Goal: Task Accomplishment & Management: Manage account settings

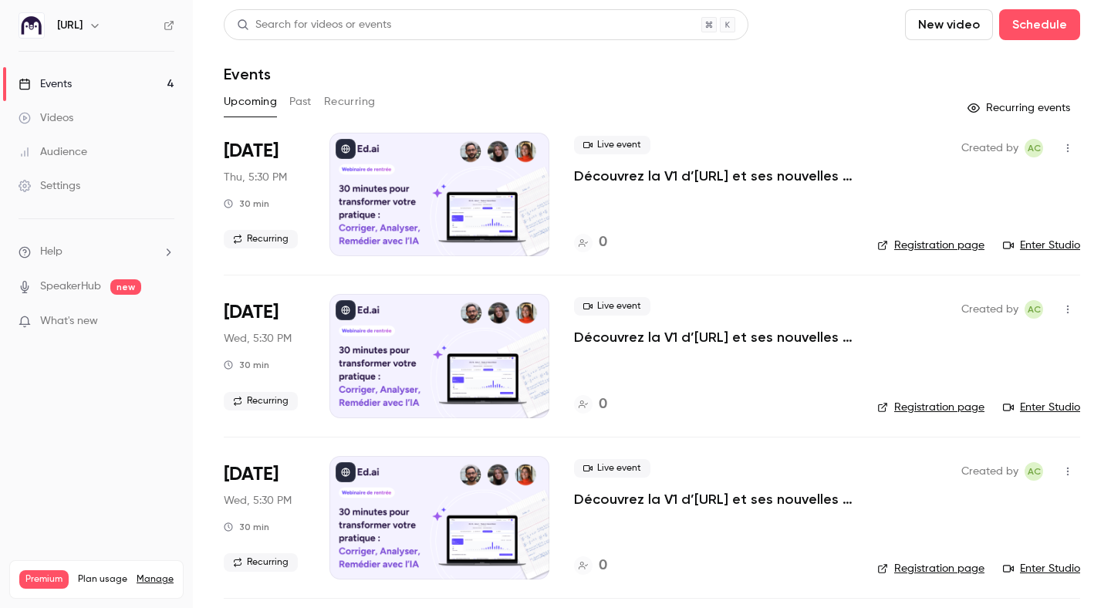
click at [86, 23] on button "button" at bounding box center [95, 25] width 19 height 19
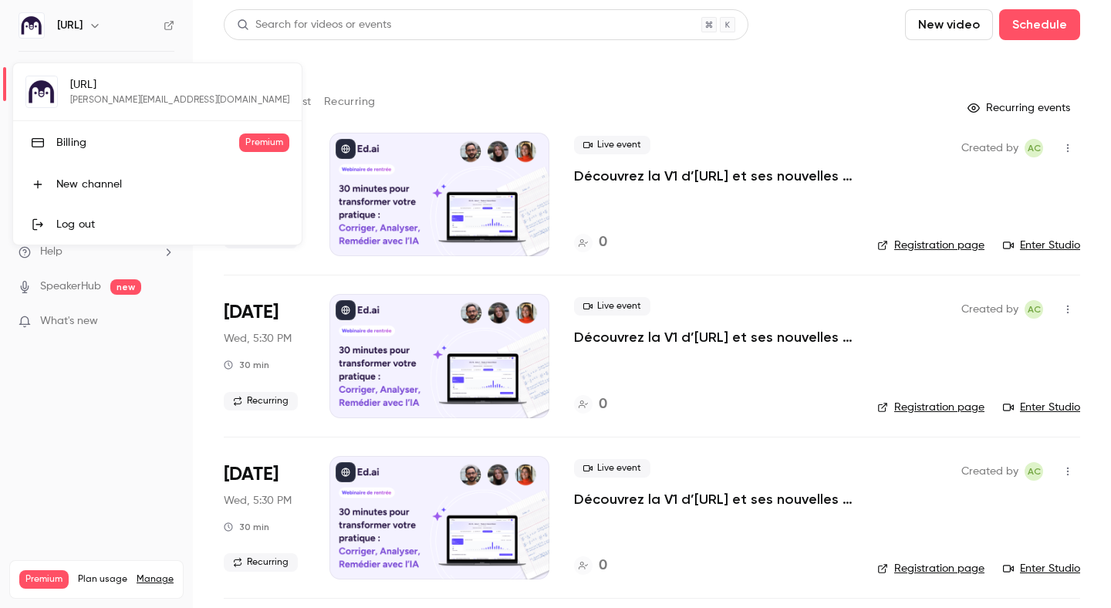
click at [109, 37] on div at bounding box center [555, 304] width 1111 height 608
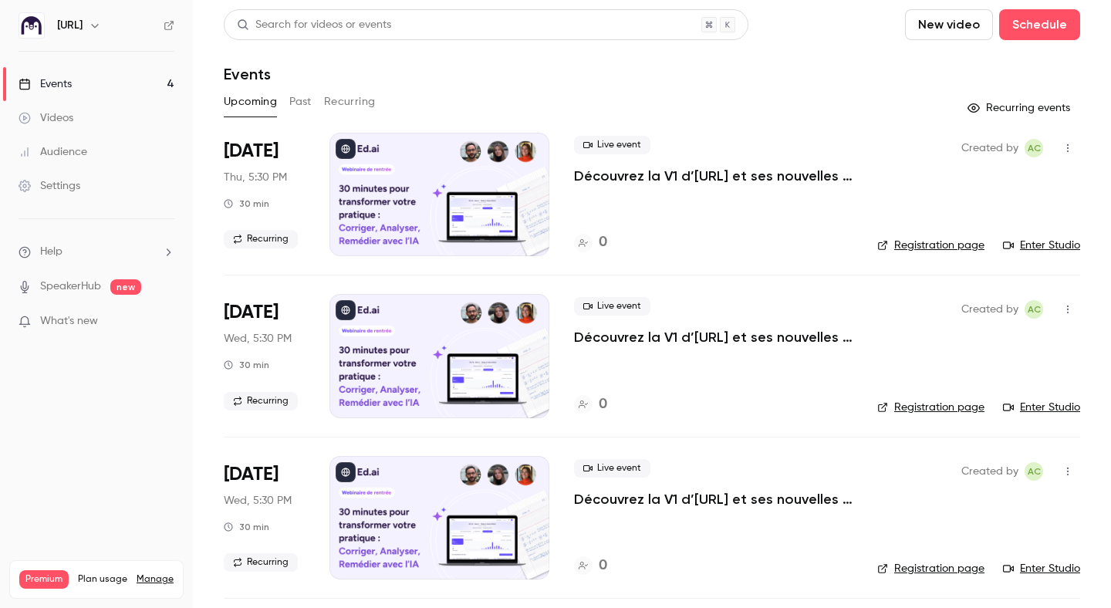
click at [96, 173] on link "Settings" at bounding box center [96, 186] width 193 height 34
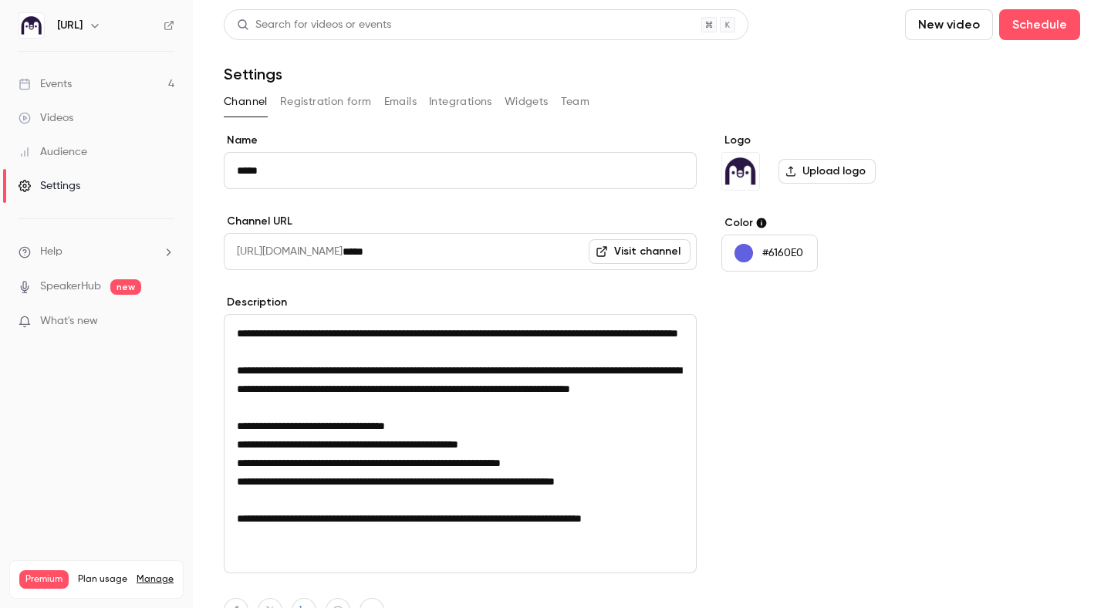
click at [325, 103] on button "Registration form" at bounding box center [326, 101] width 92 height 25
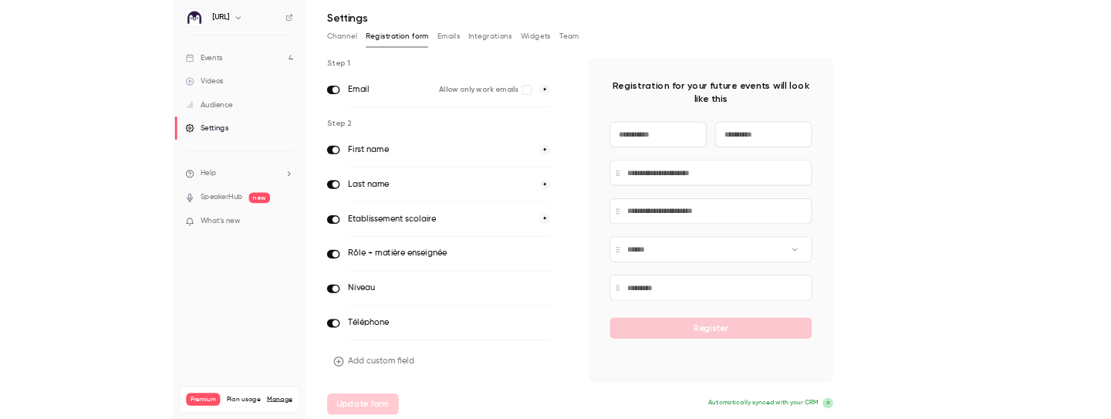
scroll to position [52, 0]
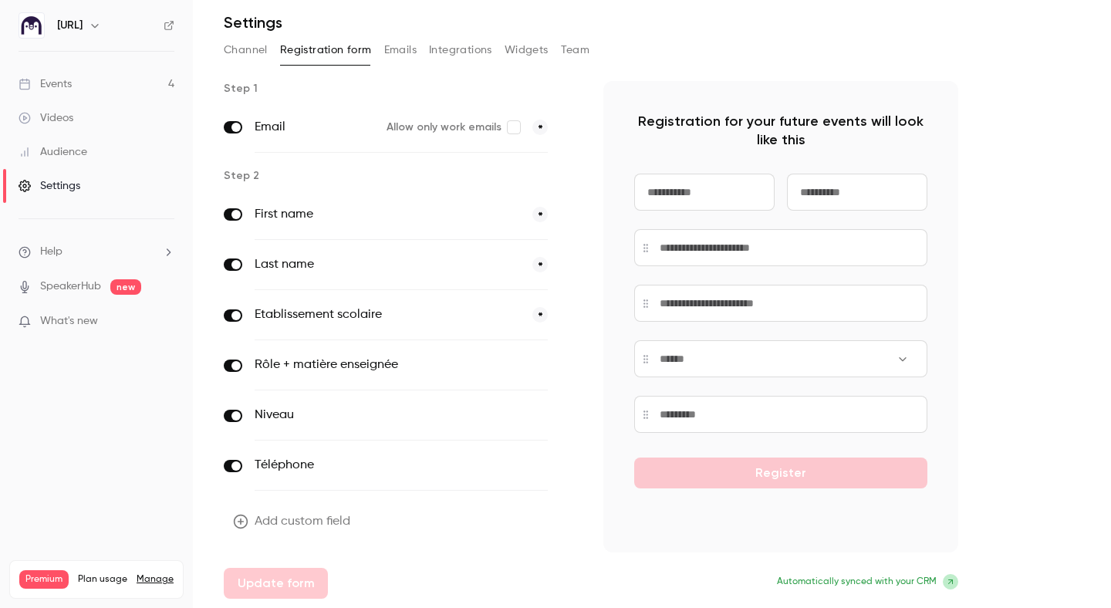
click at [467, 48] on button "Integrations" at bounding box center [460, 50] width 63 height 25
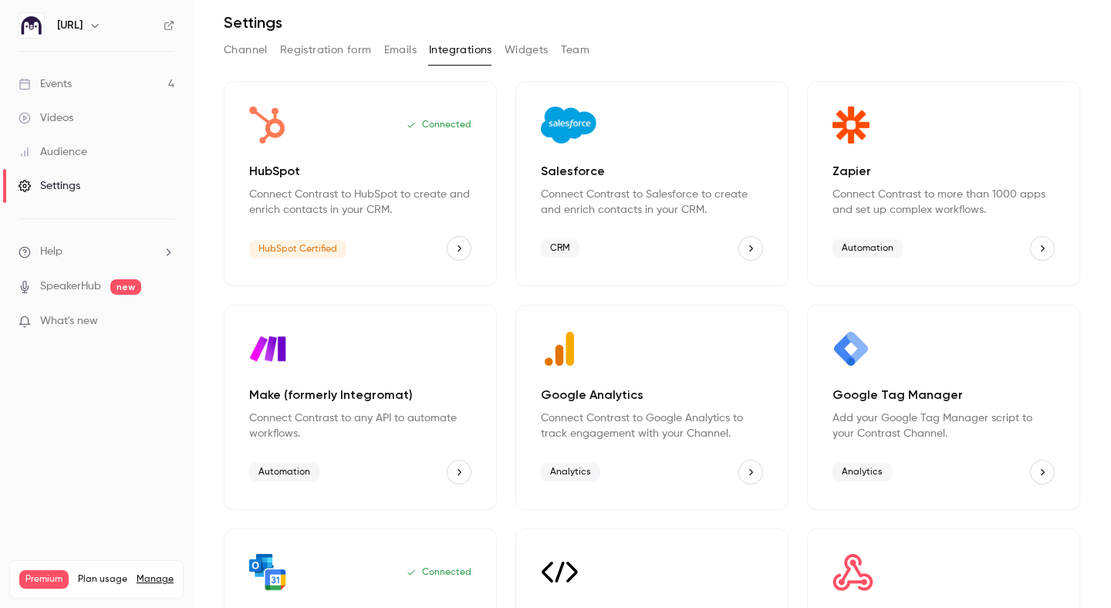
click at [307, 48] on button "Registration form" at bounding box center [326, 50] width 92 height 25
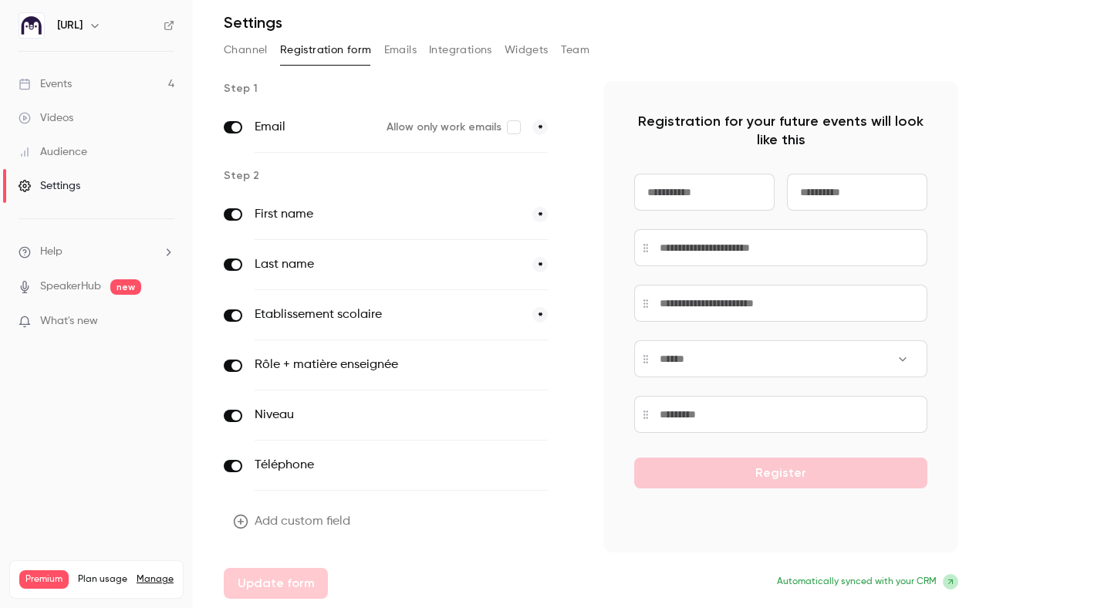
click at [695, 387] on div at bounding box center [780, 331] width 293 height 204
click at [701, 408] on input at bounding box center [780, 411] width 293 height 37
type input "*"
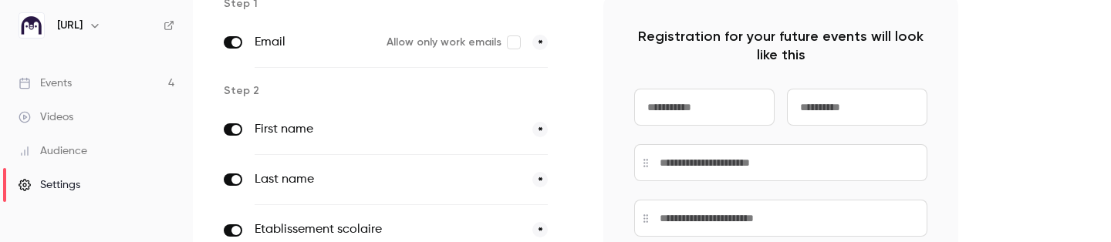
scroll to position [244, 0]
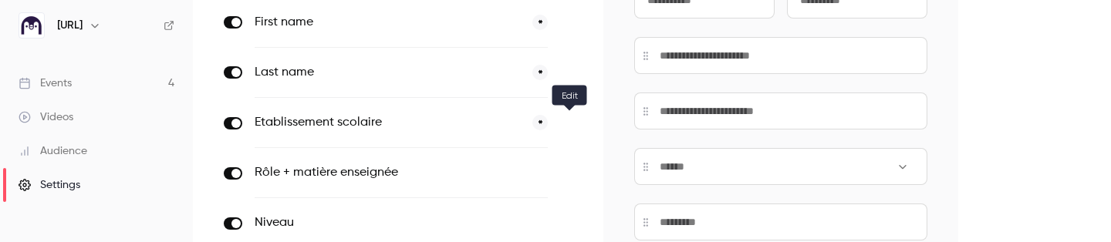
click at [570, 123] on icon "button" at bounding box center [569, 123] width 9 height 9
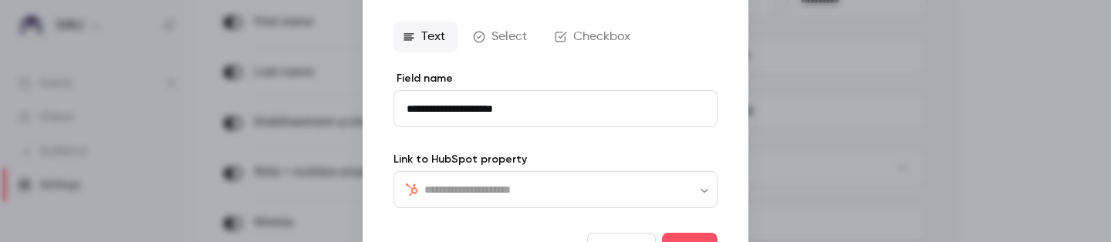
type input "**********"
click at [308, 39] on div at bounding box center [555, 121] width 1111 height 242
